Goal: Task Accomplishment & Management: Contribute content

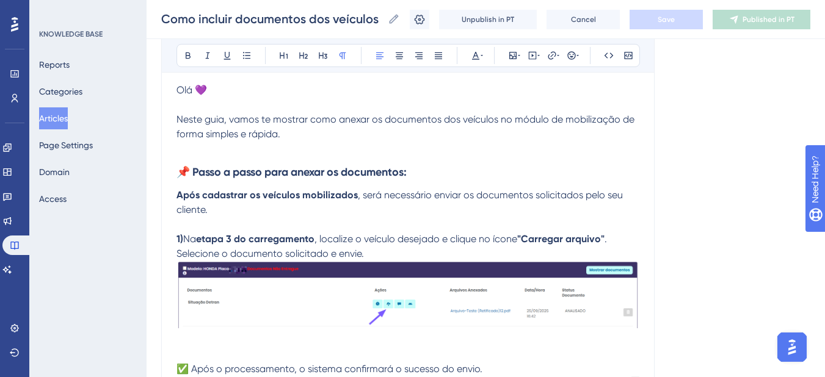
scroll to position [177, 0]
click at [12, 218] on icon at bounding box center [7, 221] width 10 height 10
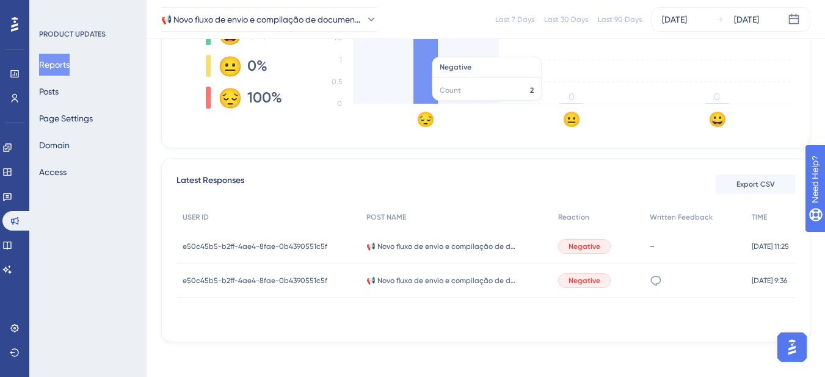
scroll to position [373, 0]
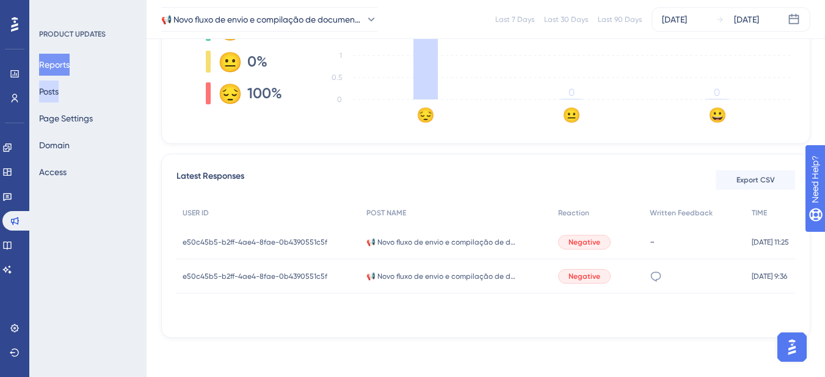
click at [51, 98] on button "Posts" at bounding box center [49, 92] width 20 height 22
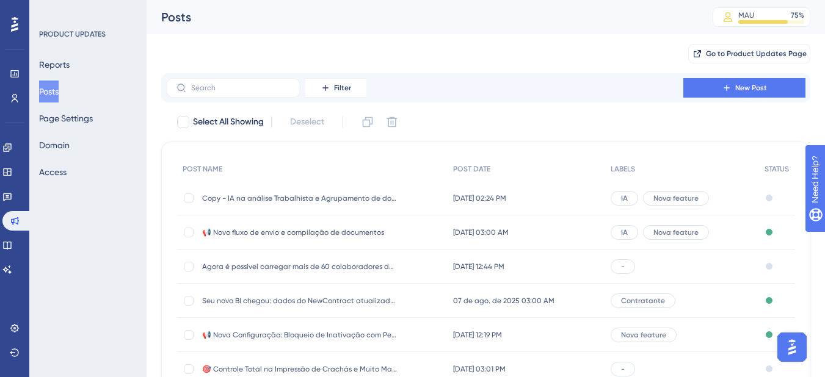
click at [308, 232] on span "📢 Novo fluxo de envio e compilação de documentos" at bounding box center [299, 233] width 195 height 10
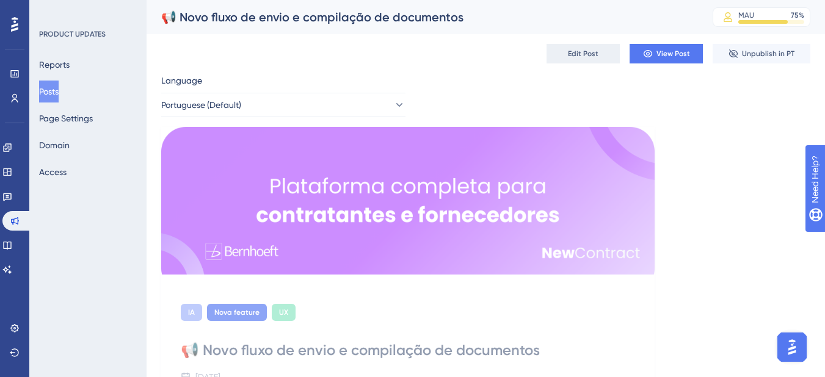
click at [586, 62] on button "Edit Post" at bounding box center [583, 54] width 73 height 20
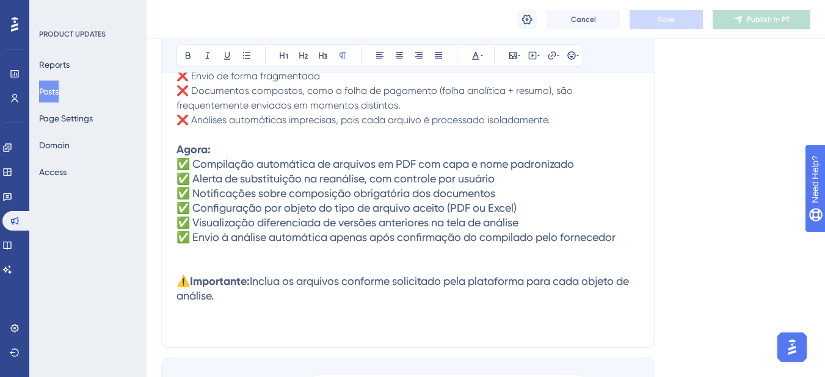
scroll to position [720, 0]
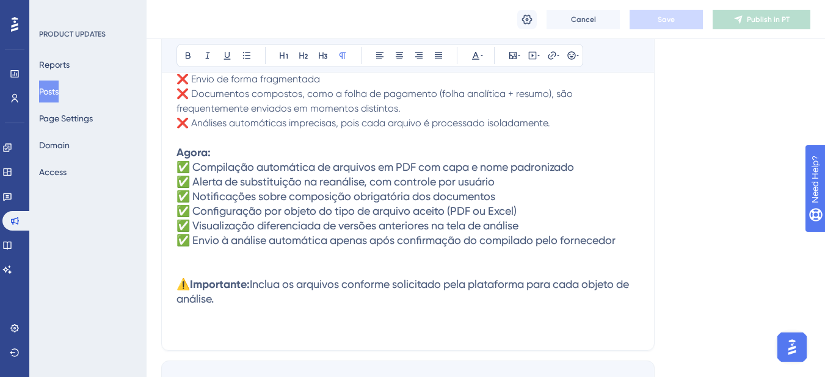
click at [305, 267] on p at bounding box center [408, 270] width 463 height 15
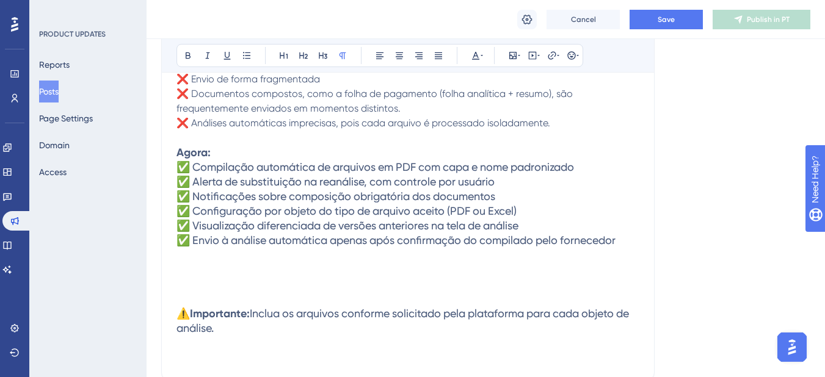
click at [228, 263] on p at bounding box center [408, 270] width 463 height 15
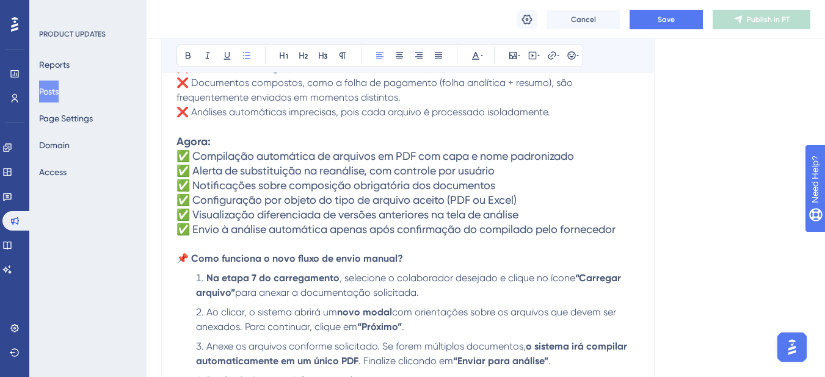
scroll to position [792, 0]
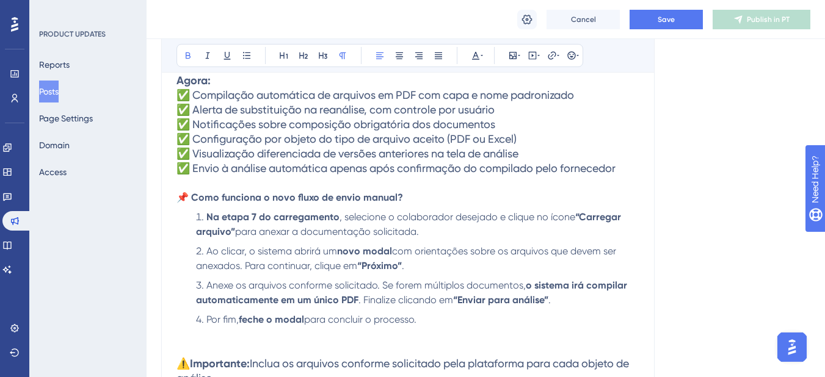
click at [249, 203] on strong "📌 Como funciona o novo fluxo de envio manual?" at bounding box center [290, 198] width 227 height 12
click at [249, 202] on strong "📌 Como funciona o novo fluxo de envio manual?" at bounding box center [290, 198] width 227 height 12
click at [307, 57] on icon at bounding box center [304, 56] width 10 height 10
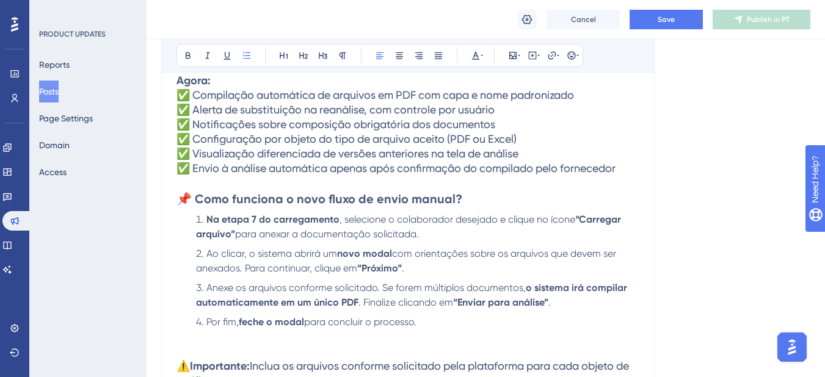
click at [296, 228] on span "para anexar a documentação solicitada." at bounding box center [327, 234] width 184 height 12
drag, startPoint x: 273, startPoint y: 222, endPoint x: 211, endPoint y: 222, distance: 61.7
click at [211, 222] on strong "Na etapa 7 do carregamento" at bounding box center [272, 220] width 133 height 12
drag, startPoint x: 401, startPoint y: 222, endPoint x: 343, endPoint y: 225, distance: 58.7
click at [343, 225] on span ", selecione o colaborador desejado e clique no ícone" at bounding box center [406, 220] width 236 height 12
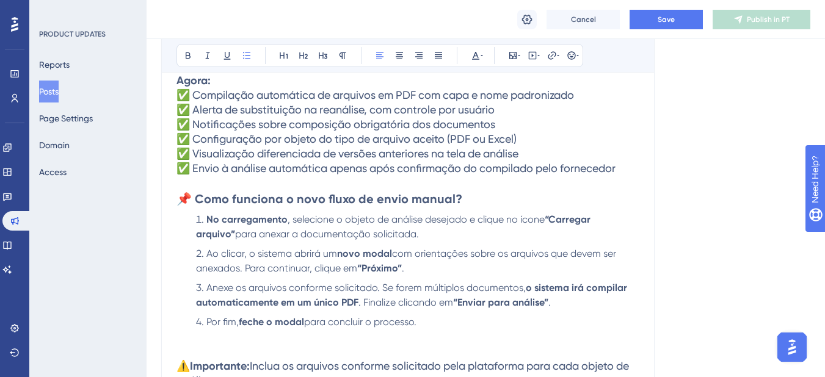
click at [414, 239] on li "No carregamento , selecione o objeto de análise desejado e clique no ícone “Car…" at bounding box center [415, 227] width 448 height 29
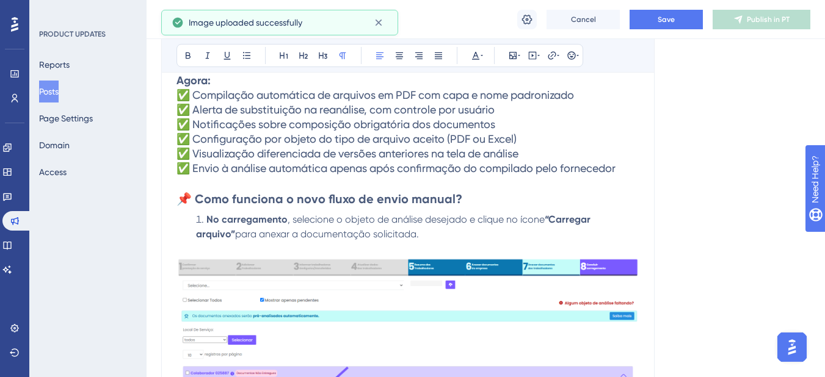
click at [199, 220] on li "No carregamento , selecione o objeto de análise desejado e clique no ícone “Car…" at bounding box center [415, 227] width 448 height 29
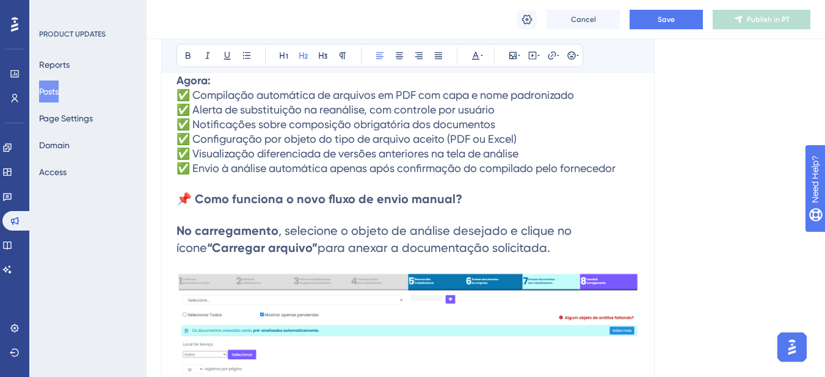
drag, startPoint x: 533, startPoint y: 254, endPoint x: 79, endPoint y: 243, distance: 453.4
click at [147, 243] on div "Performance Users Engagement Widgets Feedback Product Updates Knowledge Base AI…" at bounding box center [486, 277] width 679 height 2139
click at [184, 227] on strong "No carregamento" at bounding box center [228, 231] width 102 height 15
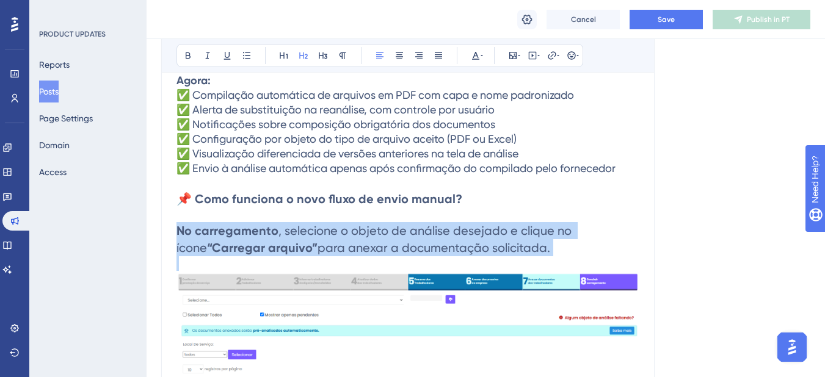
drag, startPoint x: 180, startPoint y: 233, endPoint x: 534, endPoint y: 256, distance: 354.4
click at [534, 256] on div "🆕 Novo fluxo de envio e compilação de documentos Agora, ao carregar documentos,…" at bounding box center [408, 123] width 463 height 1045
click at [343, 52] on icon at bounding box center [343, 56] width 10 height 10
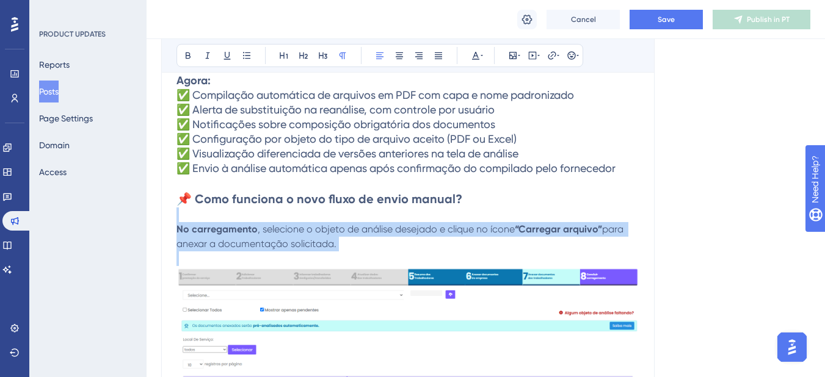
click at [178, 230] on strong "No carregamento" at bounding box center [217, 230] width 81 height 12
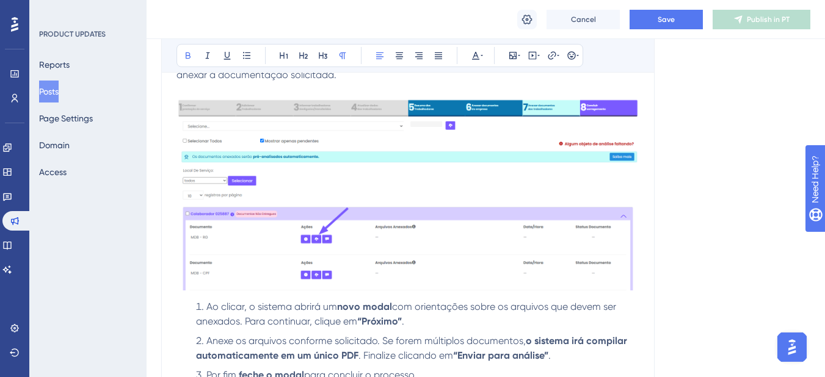
scroll to position [1037, 0]
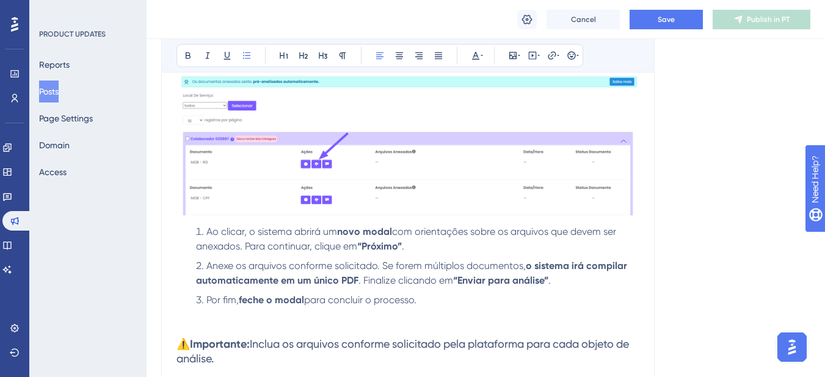
drag, startPoint x: 189, startPoint y: 235, endPoint x: 531, endPoint y: 301, distance: 347.9
click at [531, 301] on ol "Ao clicar, o sistema abrirá um novo modal com orientações sobre os arquivos que…" at bounding box center [408, 266] width 463 height 83
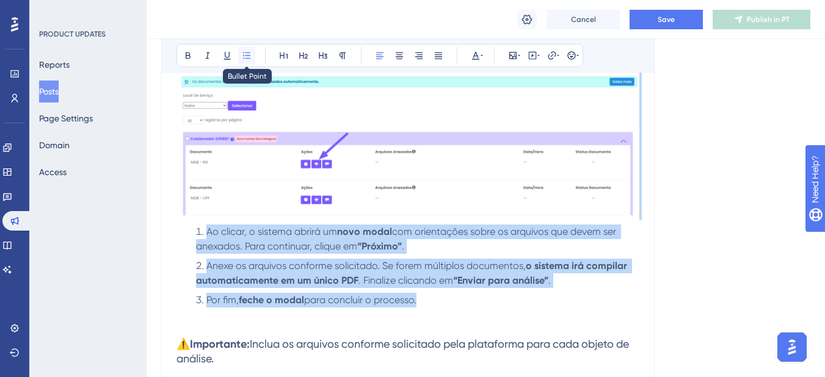
click at [246, 60] on icon at bounding box center [247, 56] width 10 height 10
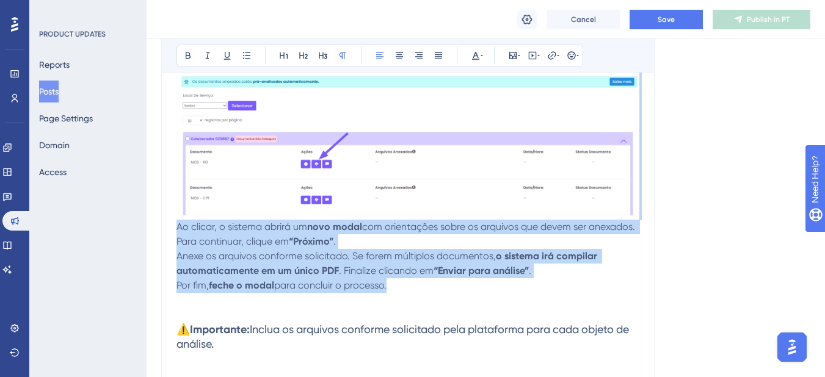
click at [177, 230] on span "Ao clicar, o sistema abrirá um" at bounding box center [242, 227] width 131 height 12
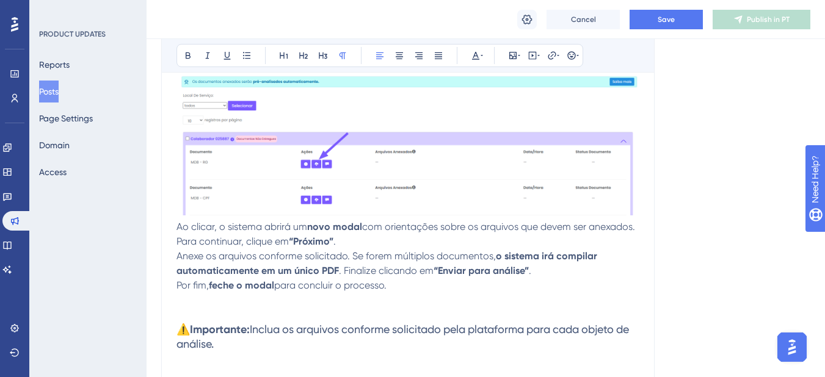
click at [177, 257] on span "Anexe os arquivos conforme solicitado. Se forem múltiplos documentos," at bounding box center [336, 256] width 319 height 12
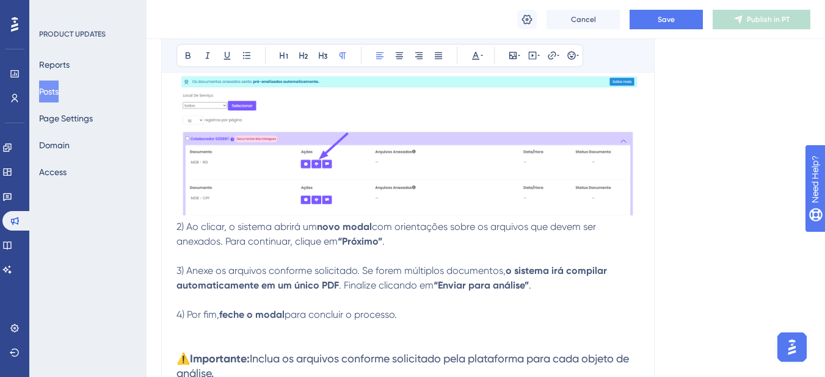
click at [181, 225] on span "2) Ao clicar, o sistema abrirá um" at bounding box center [247, 227] width 140 height 12
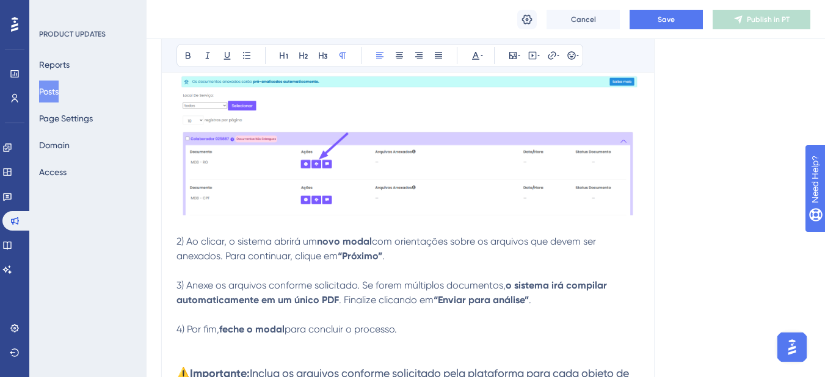
click at [195, 274] on p at bounding box center [408, 271] width 463 height 15
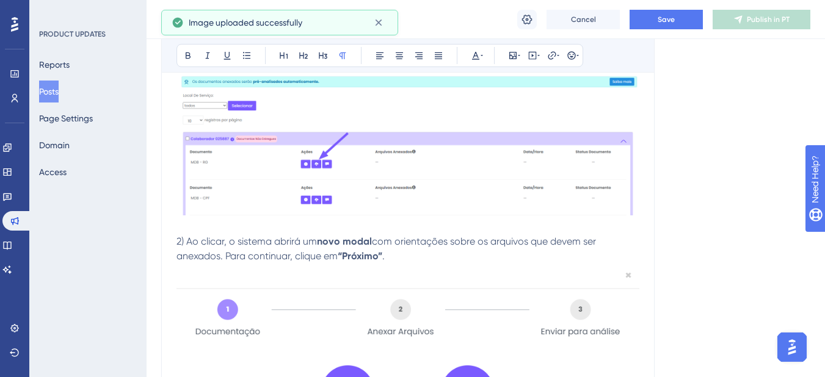
click at [541, 187] on img at bounding box center [408, 119] width 463 height 194
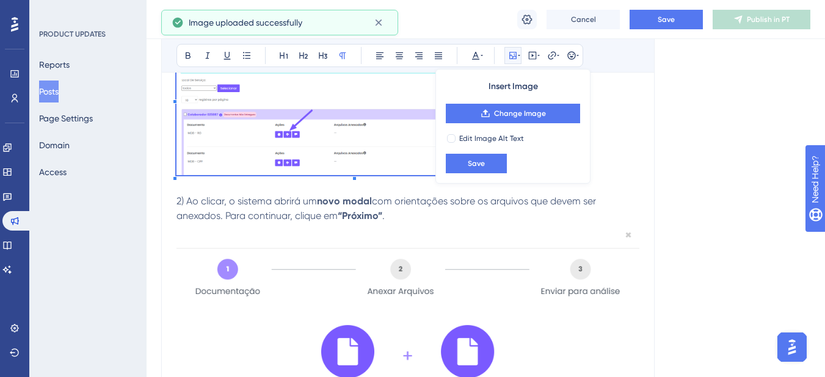
click at [537, 198] on div "🆕 Novo fluxo de envio e compilação de documentos Agora, ao carregar documentos,…" at bounding box center [408, 0] width 463 height 1289
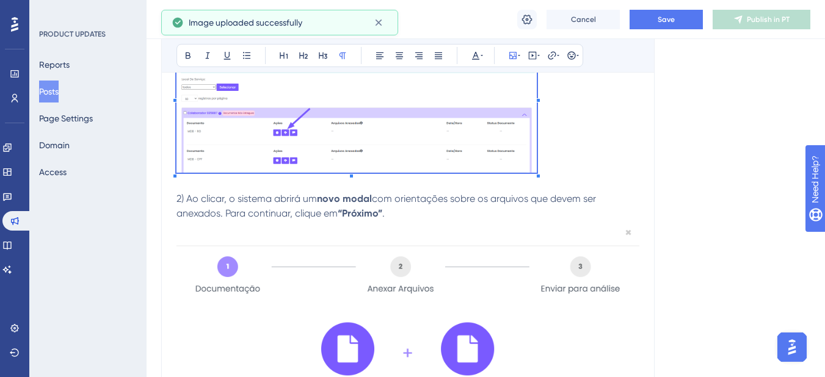
drag, startPoint x: 579, startPoint y: 315, endPoint x: 583, endPoint y: 291, distance: 23.6
click at [579, 311] on img at bounding box center [408, 349] width 463 height 257
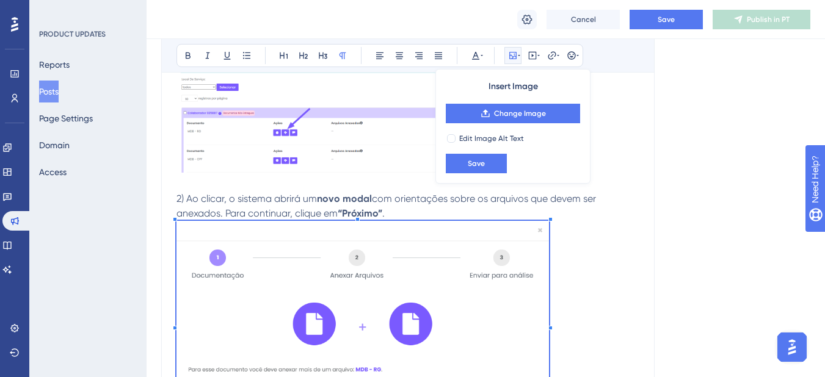
click at [550, 243] on p at bounding box center [408, 326] width 463 height 211
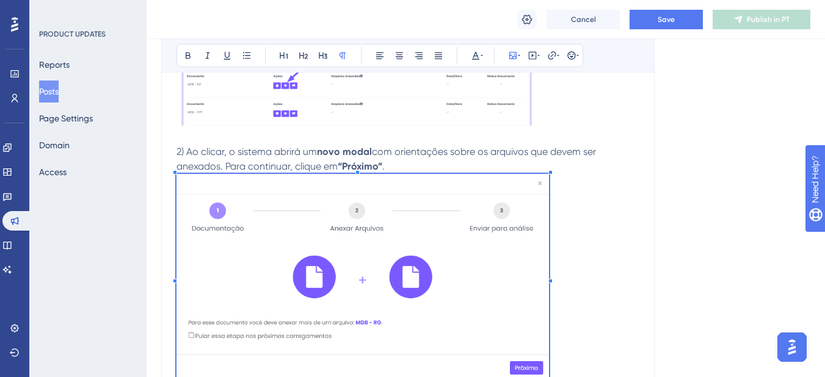
scroll to position [1098, 0]
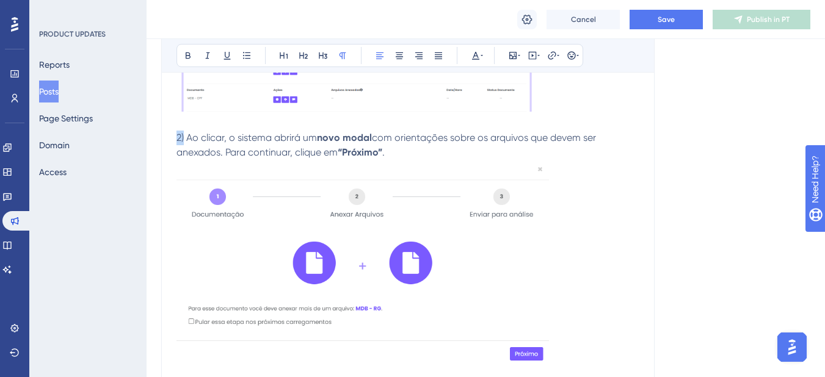
drag, startPoint x: 184, startPoint y: 137, endPoint x: 173, endPoint y: 137, distance: 10.4
click at [191, 60] on icon at bounding box center [188, 56] width 10 height 10
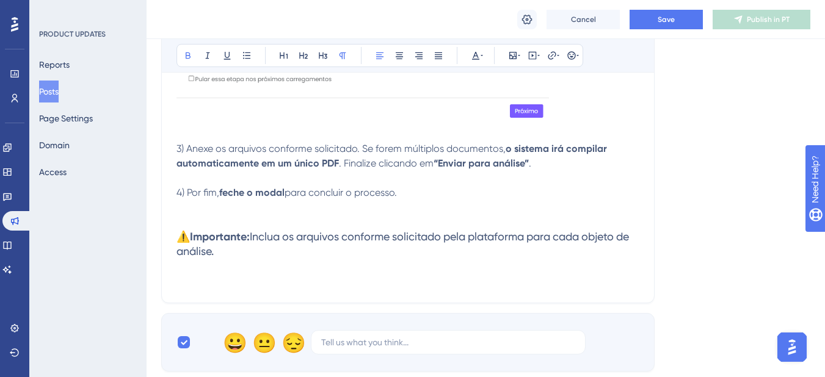
scroll to position [1342, 0]
click at [200, 172] on p at bounding box center [408, 177] width 463 height 15
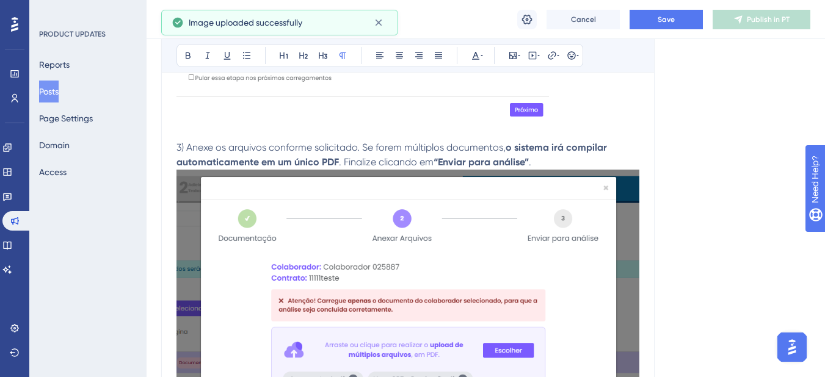
click at [575, 206] on img at bounding box center [408, 315] width 463 height 291
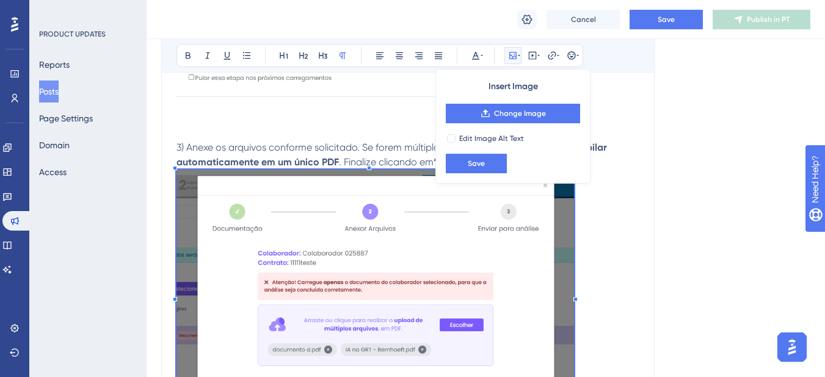
click at [577, 221] on p at bounding box center [408, 296] width 463 height 253
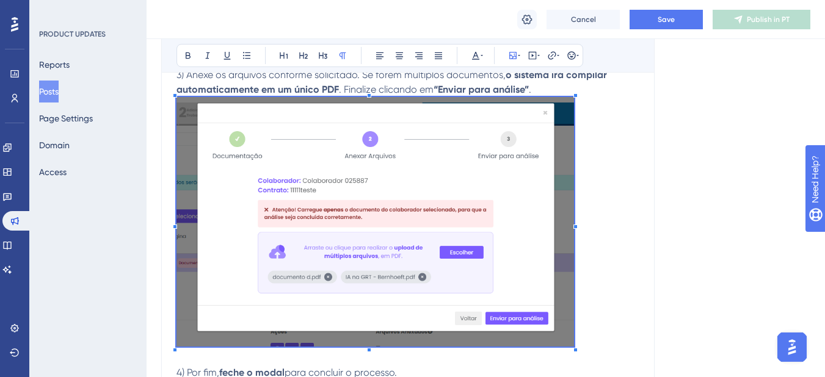
scroll to position [1403, 0]
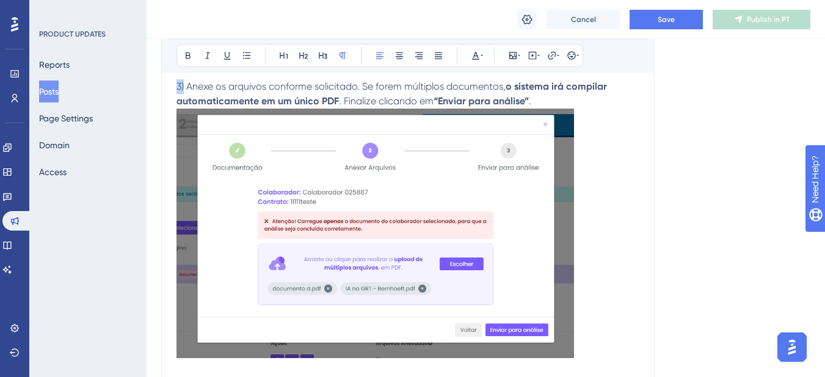
drag, startPoint x: 184, startPoint y: 84, endPoint x: 183, endPoint y: 75, distance: 9.8
click at [192, 62] on button at bounding box center [188, 55] width 17 height 17
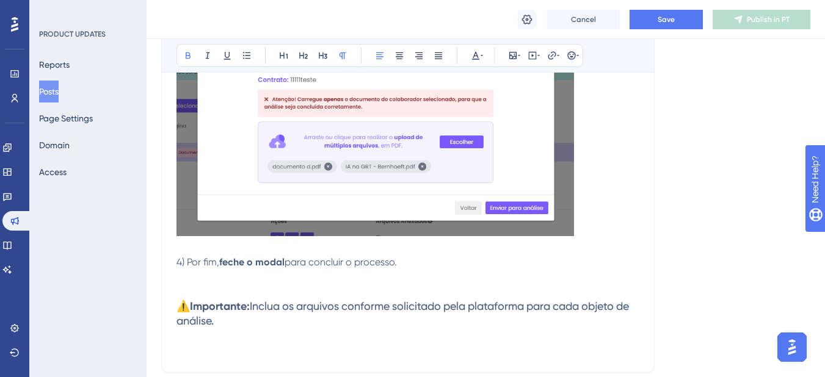
scroll to position [1647, 0]
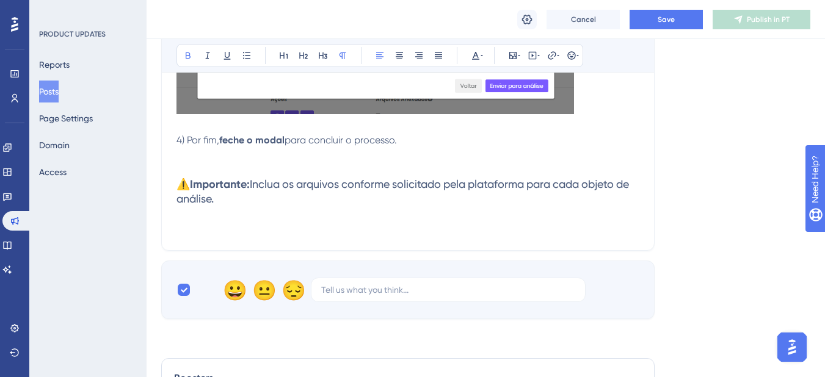
click at [193, 158] on p at bounding box center [408, 155] width 463 height 15
click at [194, 152] on p at bounding box center [408, 155] width 463 height 15
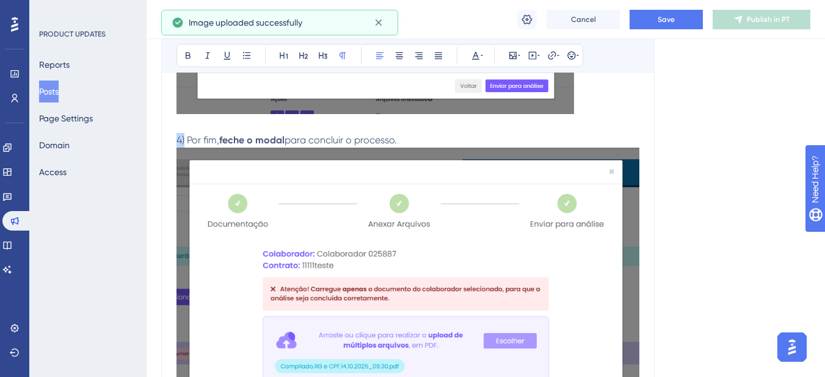
drag, startPoint x: 186, startPoint y: 141, endPoint x: 172, endPoint y: 140, distance: 14.1
click at [188, 61] on button at bounding box center [188, 55] width 17 height 17
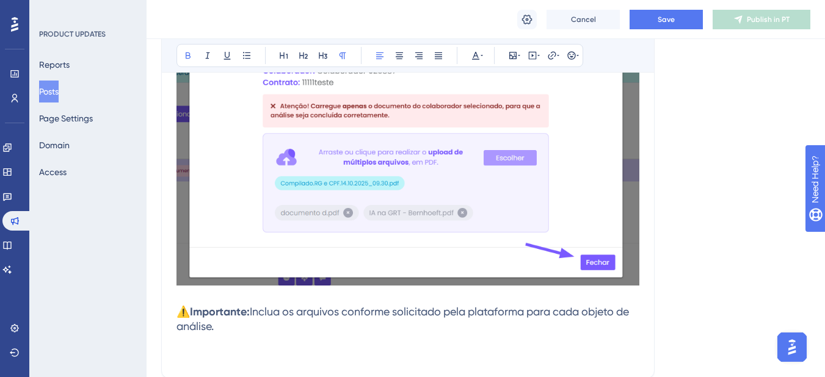
click at [464, 141] on img at bounding box center [408, 125] width 463 height 321
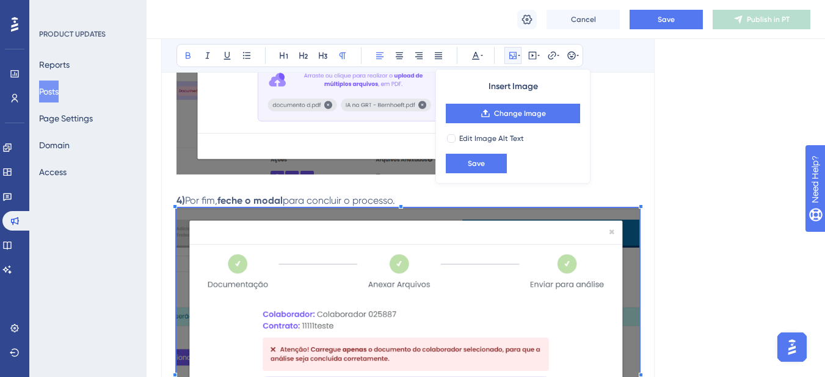
scroll to position [1586, 0]
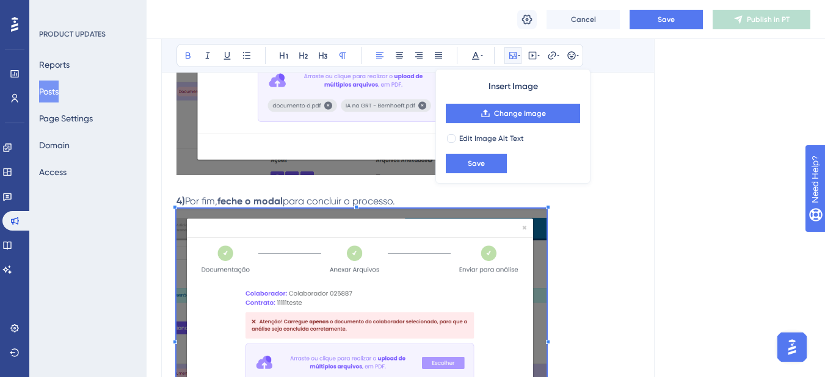
click at [548, 233] on p at bounding box center [408, 339] width 463 height 261
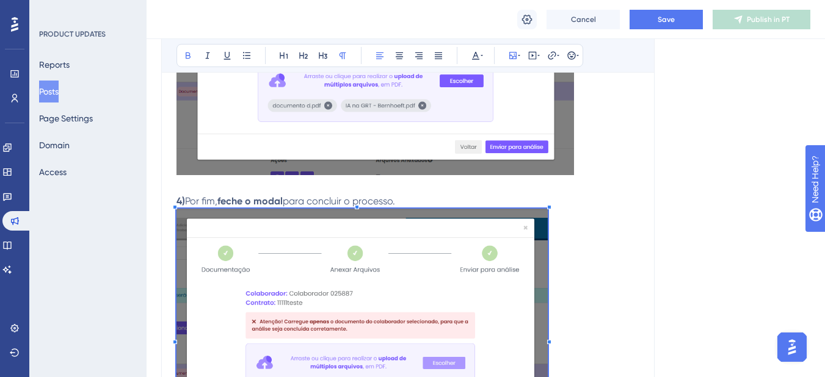
click at [550, 206] on div at bounding box center [549, 207] width 4 height 4
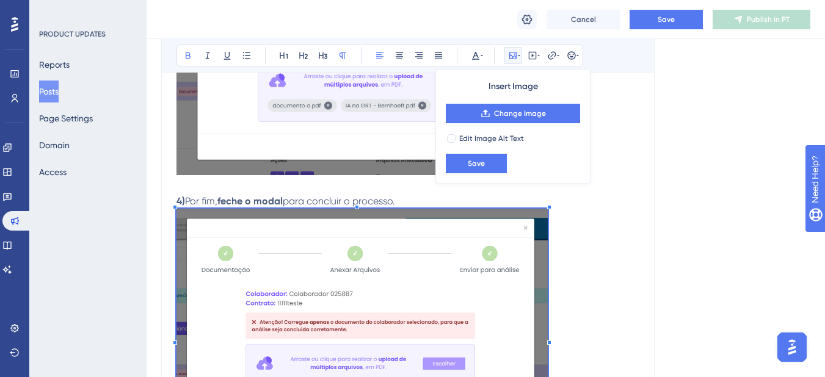
click at [361, 140] on img at bounding box center [376, 49] width 398 height 249
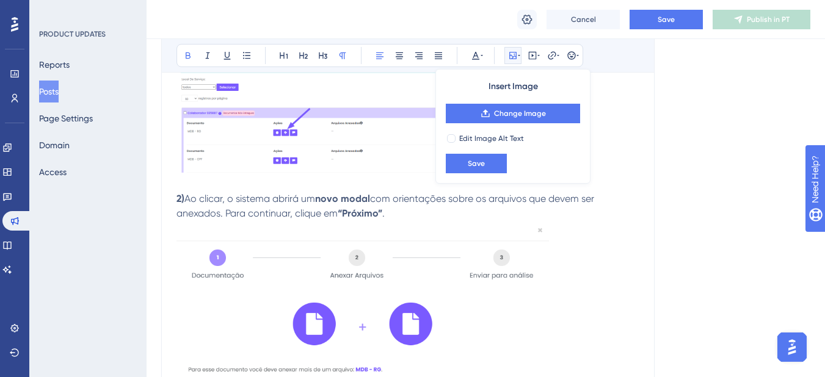
click at [540, 286] on img at bounding box center [363, 324] width 373 height 206
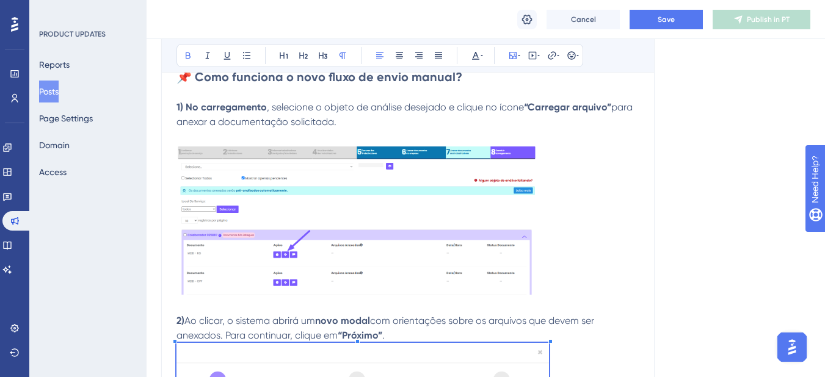
click at [527, 275] on img at bounding box center [357, 219] width 360 height 151
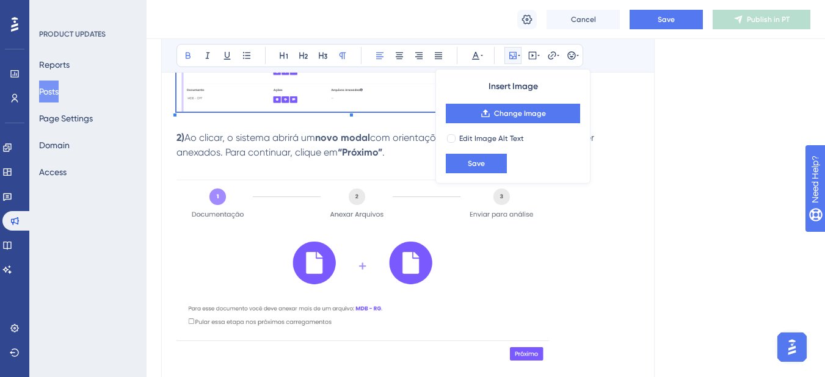
click at [538, 297] on img at bounding box center [363, 263] width 373 height 206
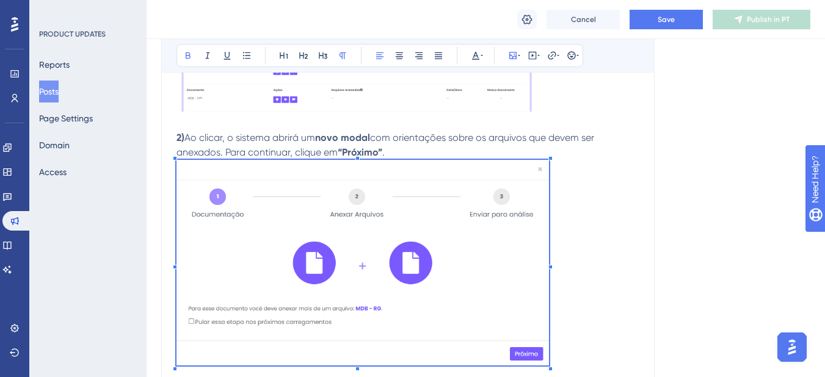
scroll to position [1159, 0]
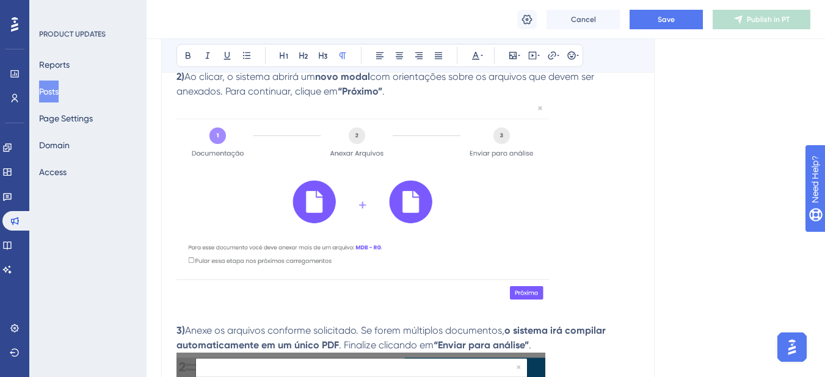
drag, startPoint x: 550, startPoint y: 305, endPoint x: 538, endPoint y: 298, distance: 14.2
click at [538, 298] on p at bounding box center [408, 204] width 463 height 211
click at [542, 287] on img at bounding box center [363, 202] width 373 height 206
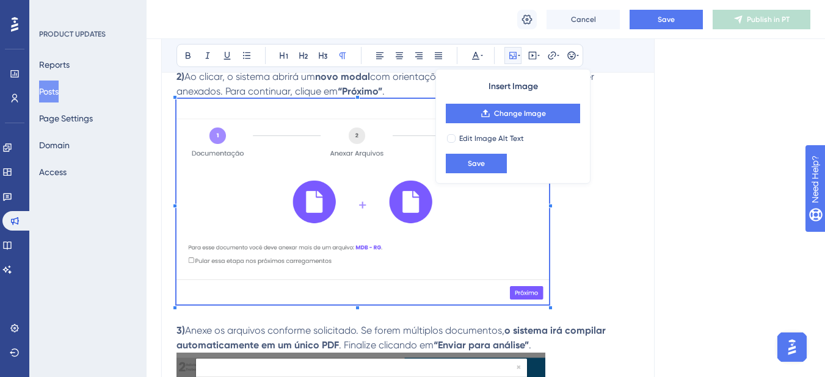
click at [549, 308] on div "🆕 Novo fluxo de envio e compilação de documentos Agora, ao carregar documentos,…" at bounding box center [408, 94] width 463 height 1720
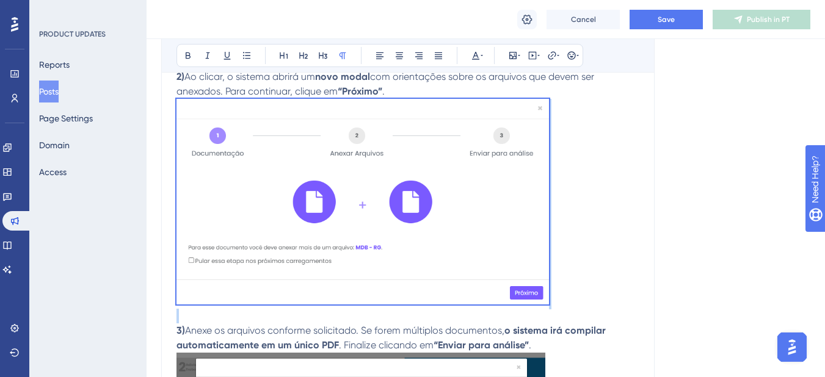
click at [540, 299] on img at bounding box center [363, 202] width 373 height 206
click at [533, 277] on img at bounding box center [363, 202] width 373 height 206
click at [588, 282] on p at bounding box center [408, 204] width 463 height 211
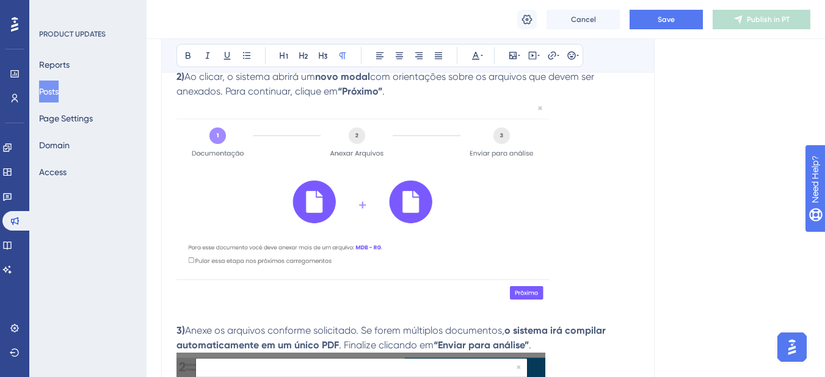
click at [533, 293] on img at bounding box center [363, 202] width 373 height 206
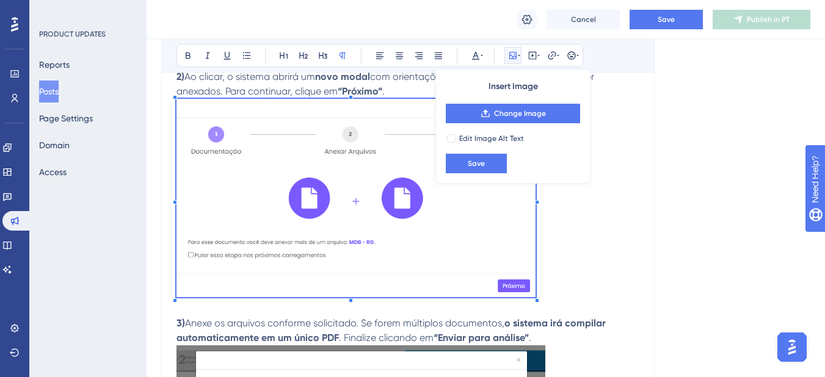
click at [538, 296] on p at bounding box center [408, 200] width 463 height 203
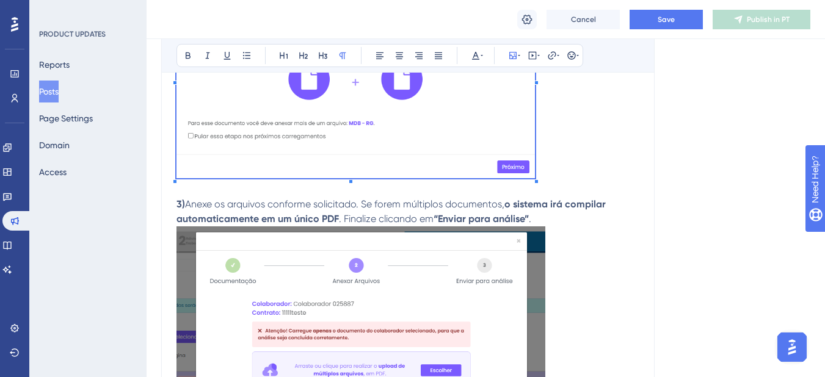
scroll to position [1281, 0]
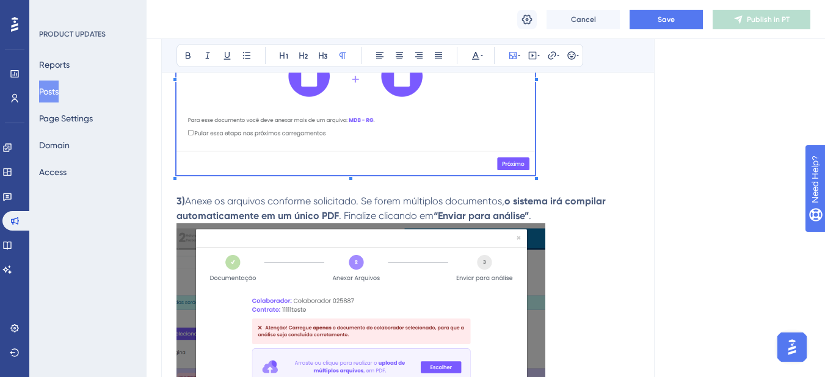
click at [540, 279] on img at bounding box center [361, 340] width 369 height 232
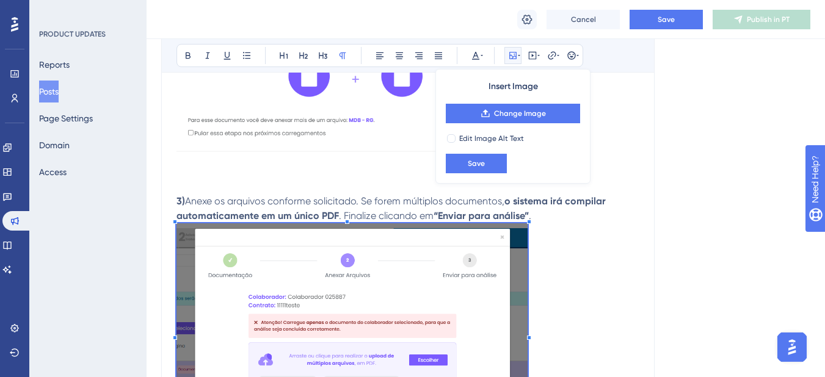
click at [528, 245] on p at bounding box center [408, 336] width 463 height 225
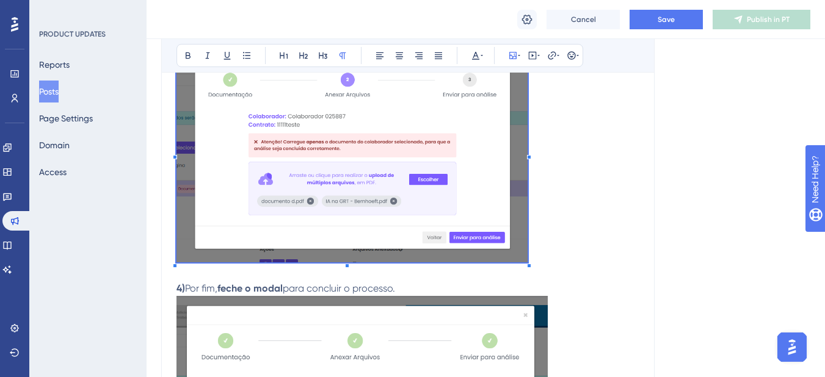
scroll to position [1464, 0]
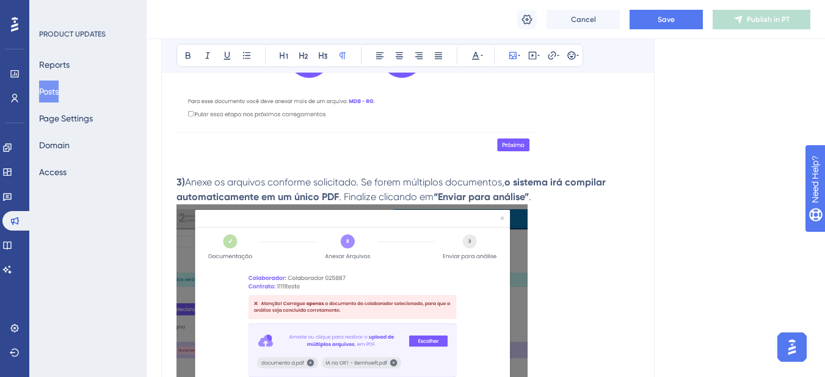
scroll to position [1281, 0]
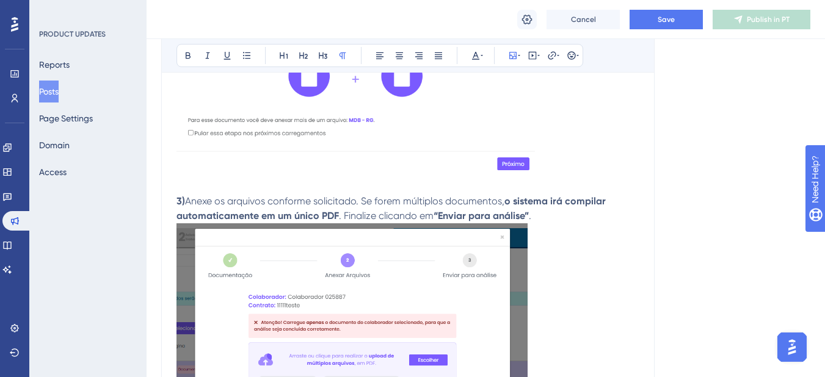
click at [541, 159] on p at bounding box center [408, 78] width 463 height 203
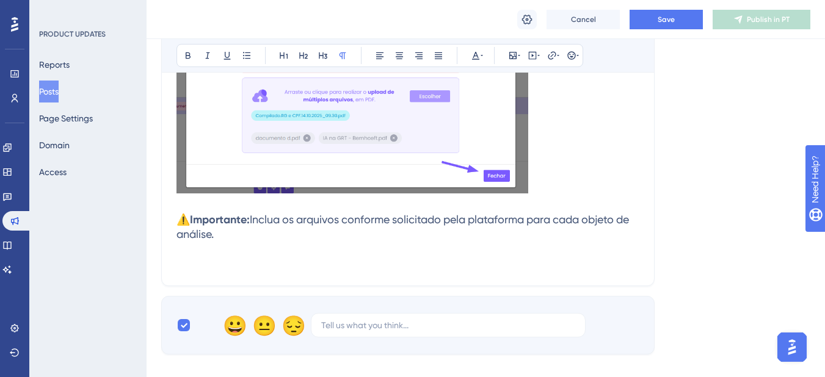
scroll to position [1831, 0]
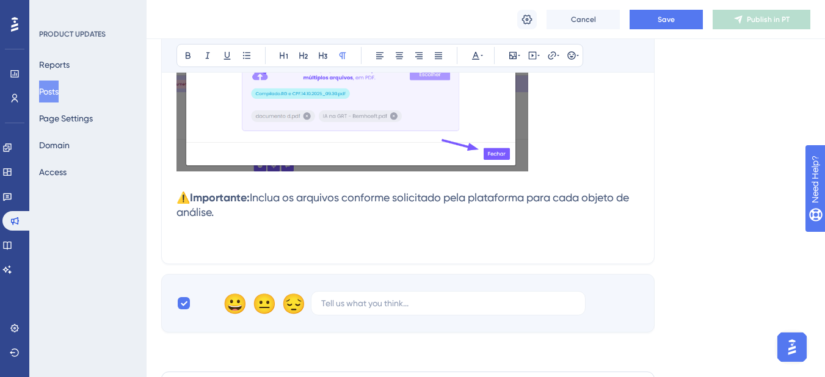
click at [398, 235] on p at bounding box center [408, 242] width 463 height 15
click at [662, 20] on span "Save" at bounding box center [666, 20] width 17 height 10
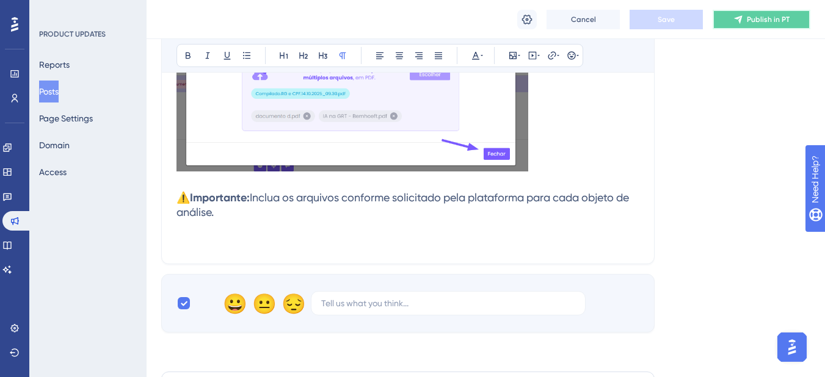
click at [743, 18] on icon at bounding box center [739, 20] width 10 height 10
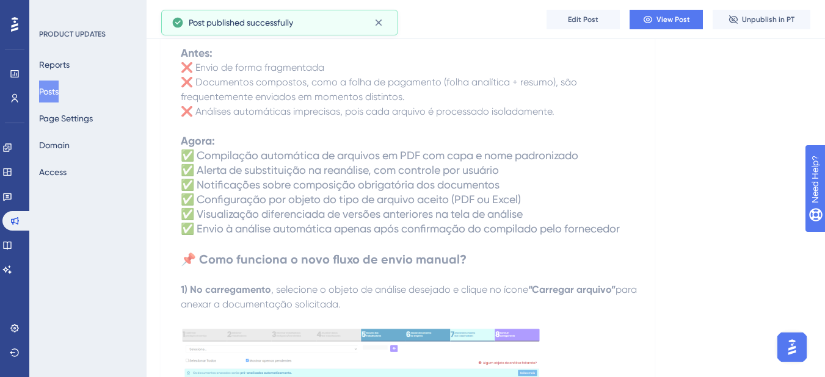
scroll to position [670, 0]
